Goal: Task Accomplishment & Management: Use online tool/utility

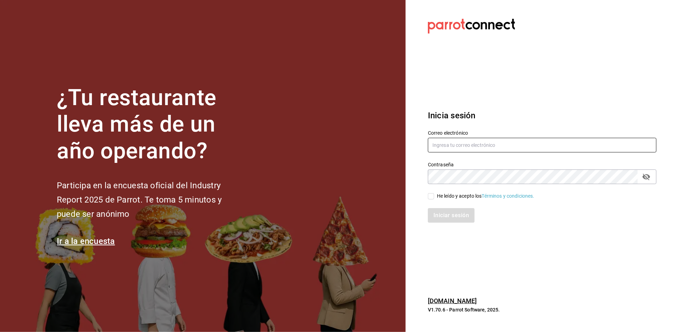
click at [483, 138] on div "Correo electrónico" at bounding box center [542, 141] width 229 height 23
click at [470, 147] on input "text" at bounding box center [542, 145] width 229 height 15
click at [468, 147] on input "text" at bounding box center [542, 145] width 229 height 15
click at [497, 109] on h3 "Inicia sesión" at bounding box center [521, 115] width 187 height 13
click at [453, 147] on input "text" at bounding box center [542, 145] width 229 height 15
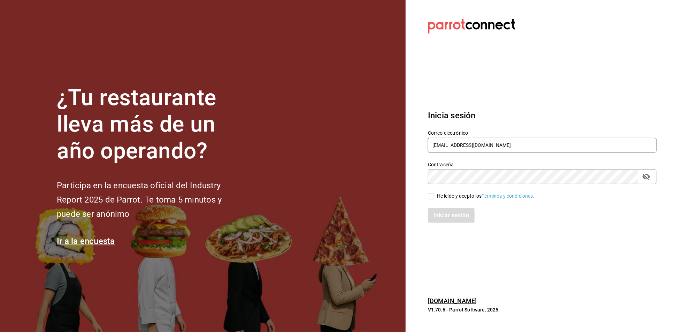
type input "[EMAIL_ADDRESS][DOMAIN_NAME]"
click at [430, 197] on input "He leído y acepto los Términos y condiciones." at bounding box center [431, 196] width 6 height 6
checkbox input "true"
click at [443, 215] on button "Iniciar sesión" at bounding box center [451, 215] width 47 height 15
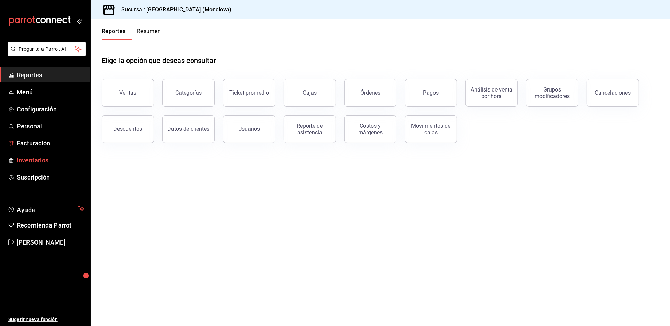
click at [50, 168] on link "Inventarios" at bounding box center [45, 160] width 90 height 15
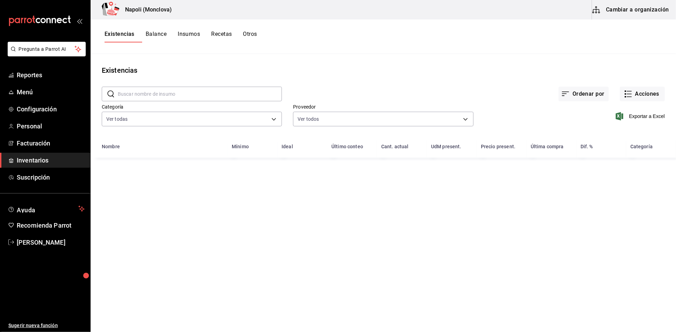
click at [196, 100] on input "text" at bounding box center [200, 94] width 164 height 14
type input "lasa"
click at [50, 80] on span "Reportes" at bounding box center [51, 74] width 68 height 9
